Goal: Task Accomplishment & Management: Complete application form

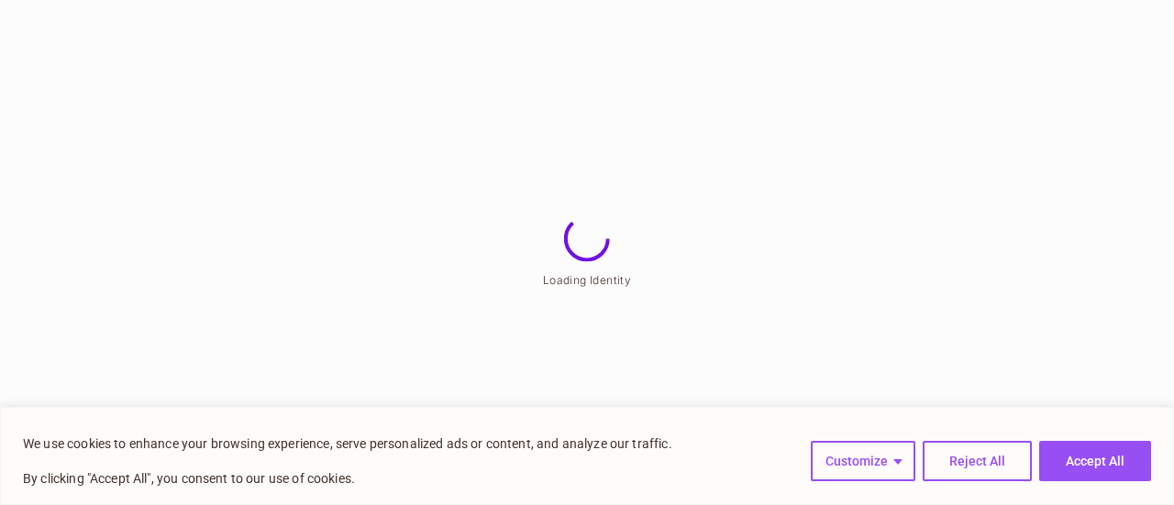
click at [1098, 453] on button "Accept All" at bounding box center [1095, 461] width 112 height 40
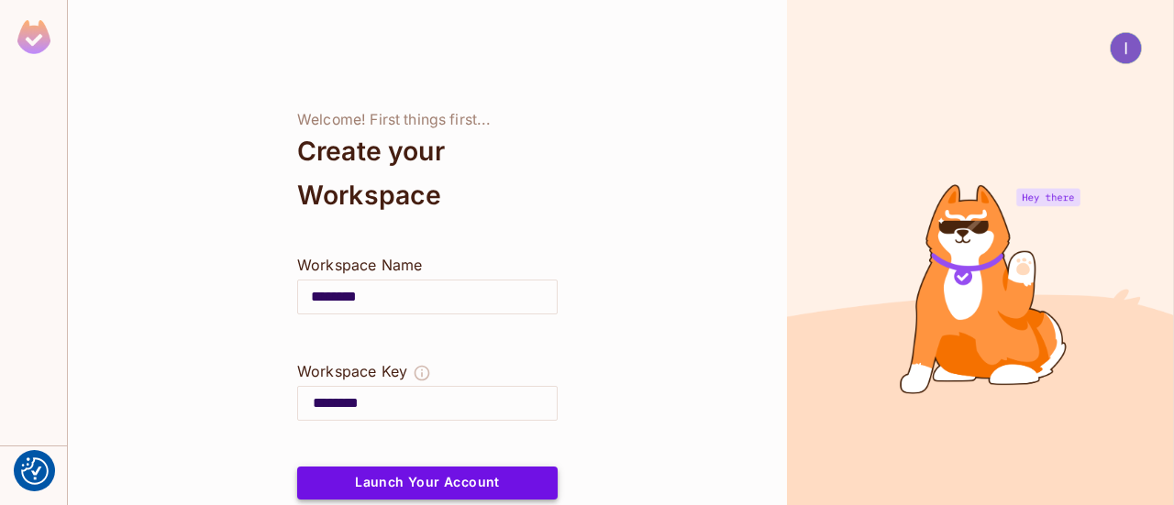
click at [424, 467] on button "Launch Your Account" at bounding box center [427, 483] width 260 height 33
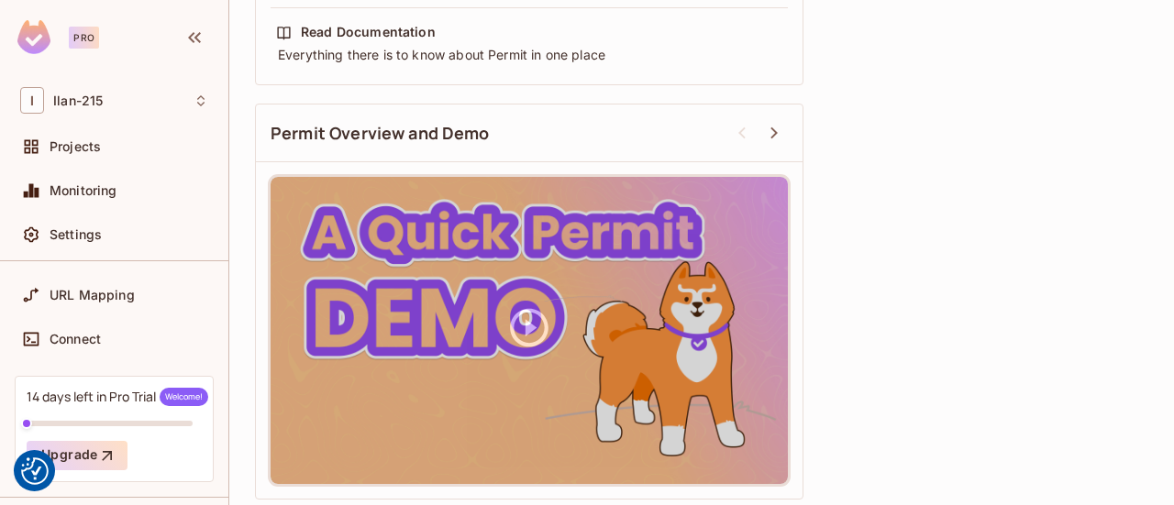
scroll to position [295, 0]
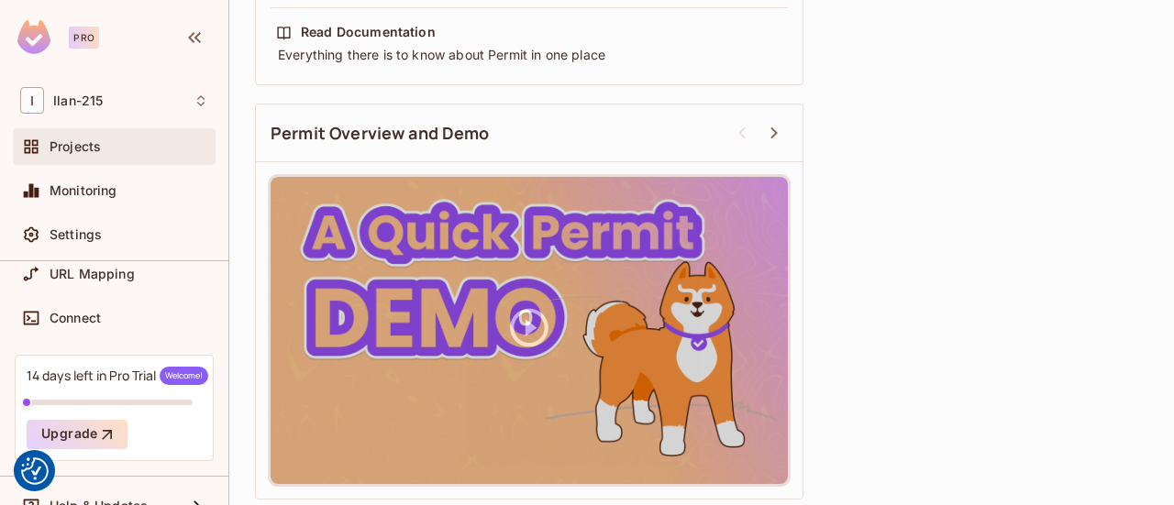
click at [60, 149] on span "Projects" at bounding box center [75, 146] width 51 height 15
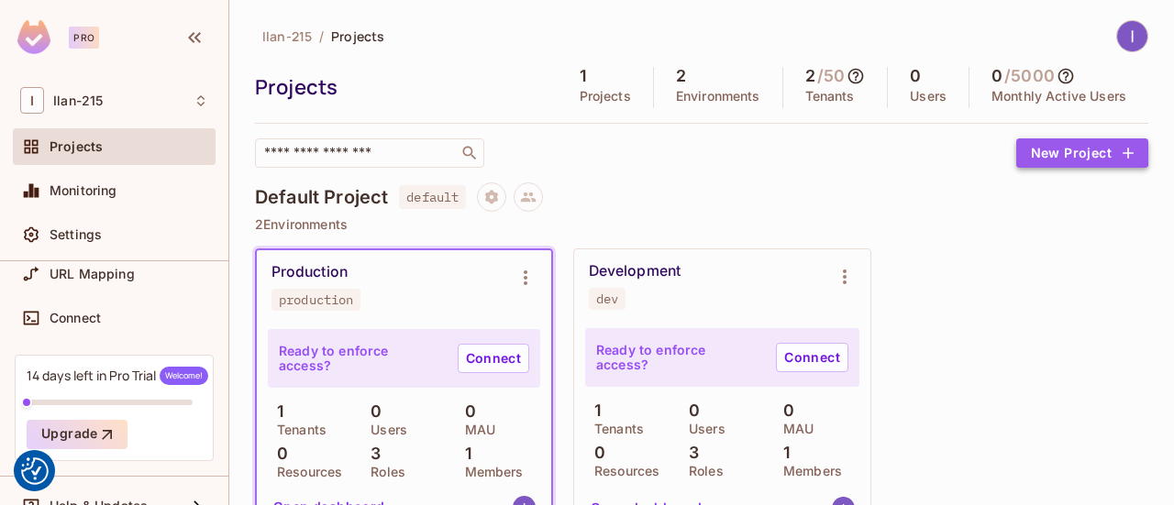
click at [1037, 149] on button "New Project" at bounding box center [1082, 152] width 132 height 29
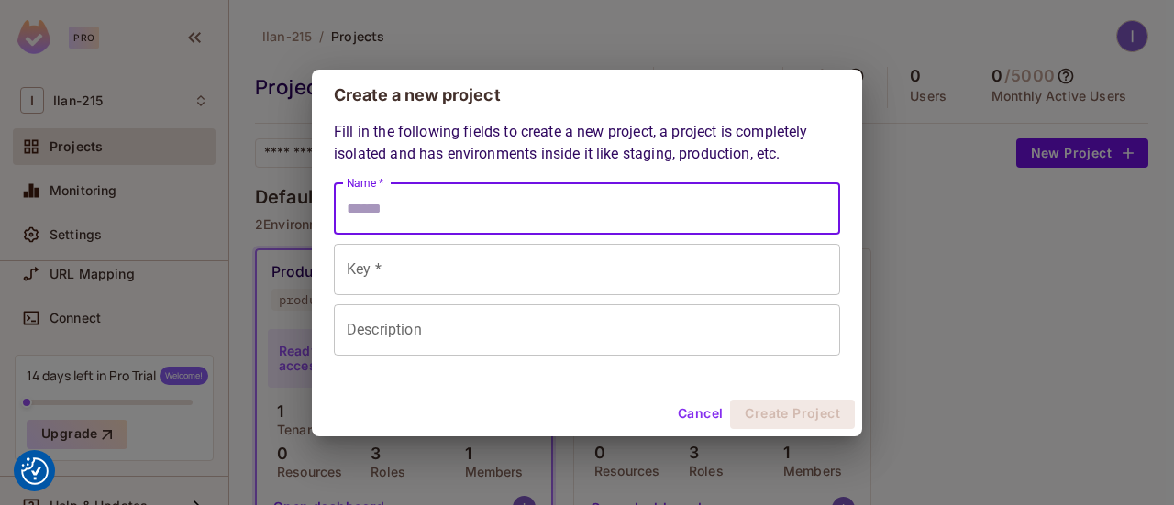
click at [427, 190] on input "Name *" at bounding box center [587, 208] width 506 height 51
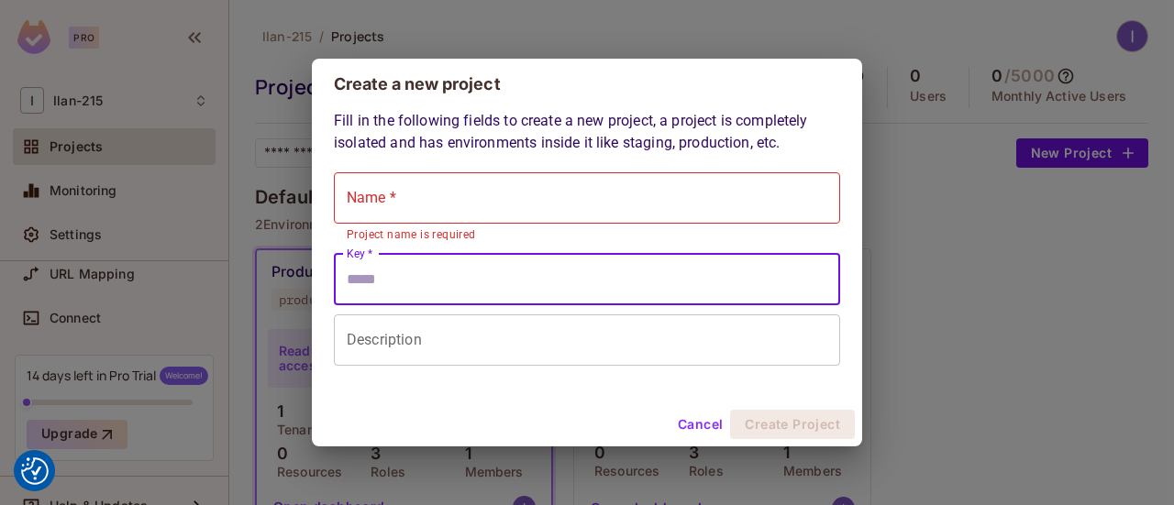
click at [657, 276] on input "Key *" at bounding box center [587, 279] width 506 height 51
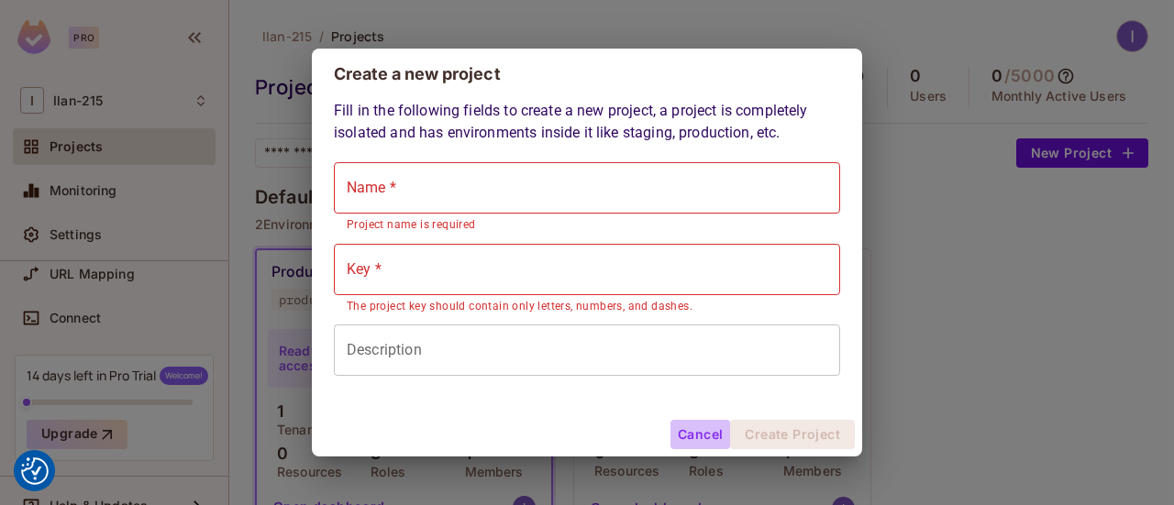
click at [688, 424] on button "Cancel" at bounding box center [700, 434] width 60 height 29
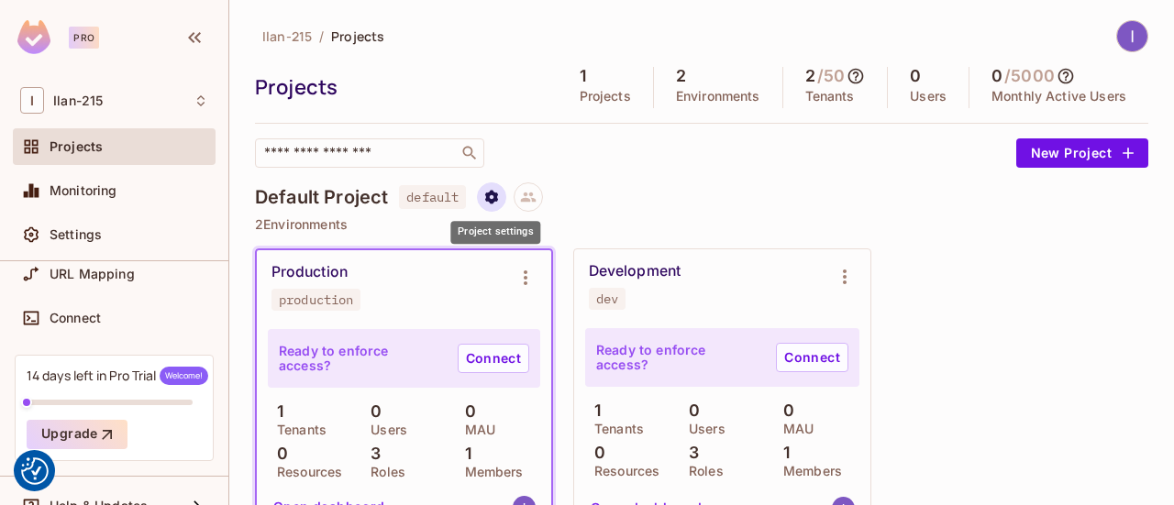
click at [486, 194] on icon "Project settings" at bounding box center [491, 197] width 17 height 17
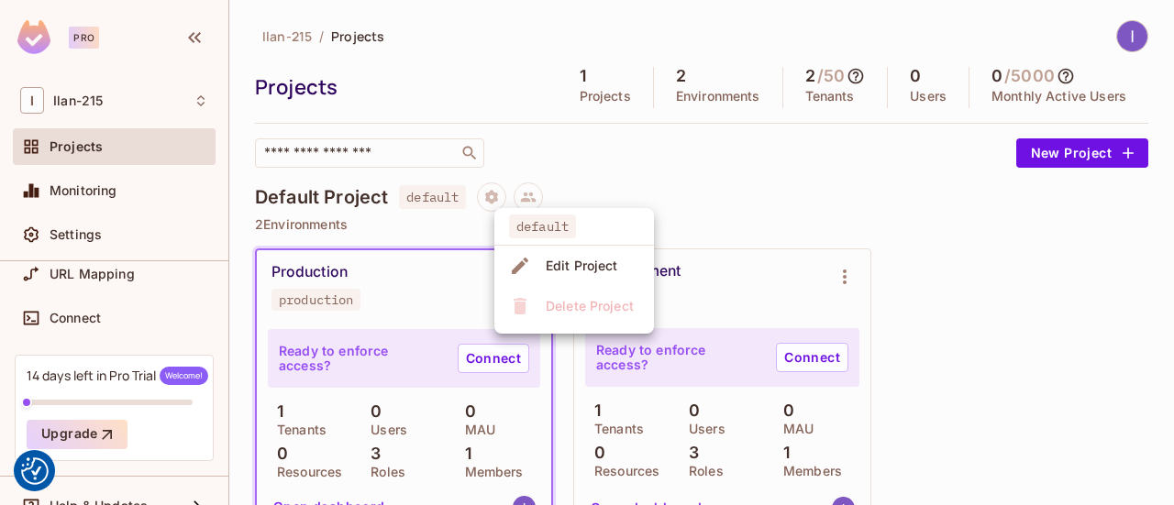
click at [682, 175] on div at bounding box center [587, 252] width 1174 height 505
